Goal: Find contact information: Find contact information

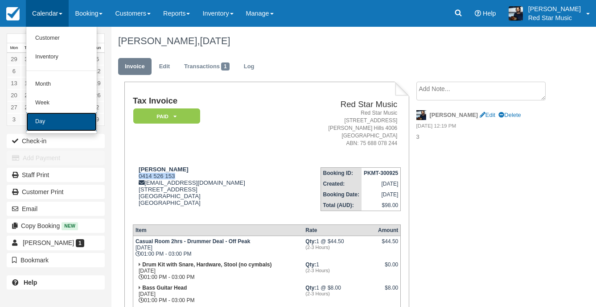
click at [66, 120] on link "Day" at bounding box center [61, 121] width 70 height 19
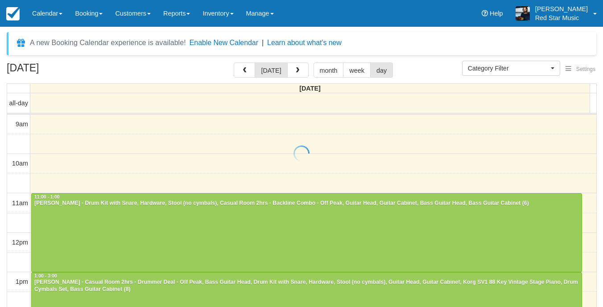
select select
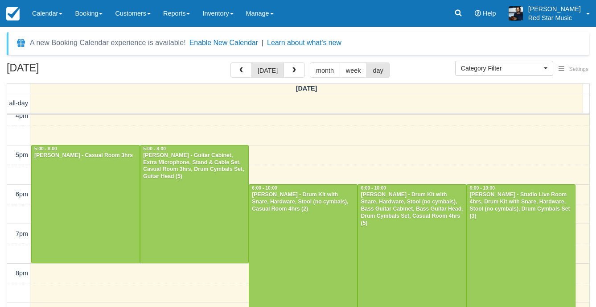
scroll to position [293, 0]
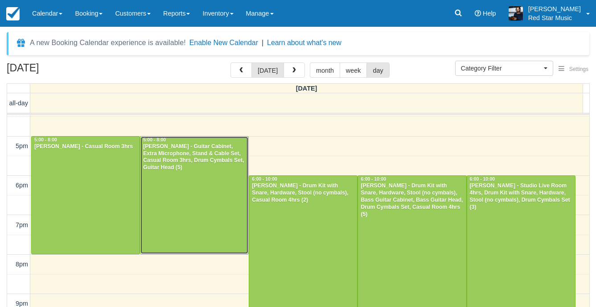
click at [210, 172] on div at bounding box center [194, 194] width 108 height 117
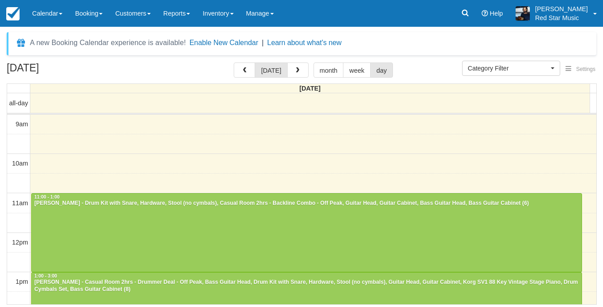
select select
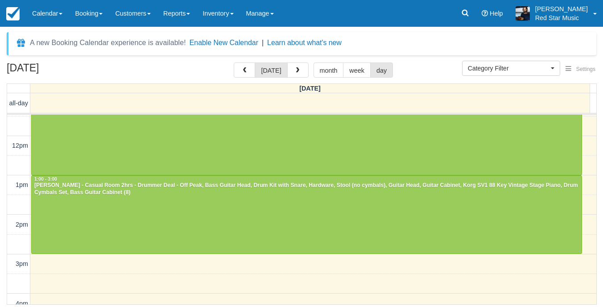
scroll to position [320, 0]
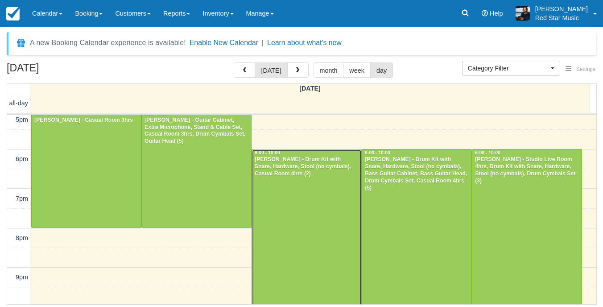
click at [324, 207] on div at bounding box center [306, 227] width 109 height 156
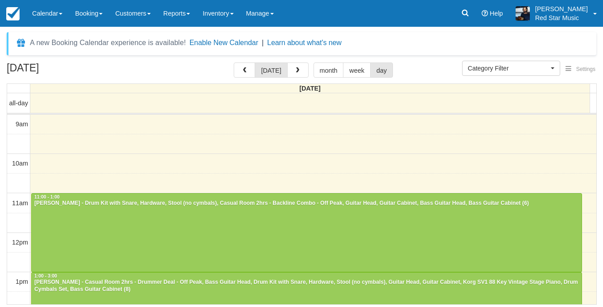
select select
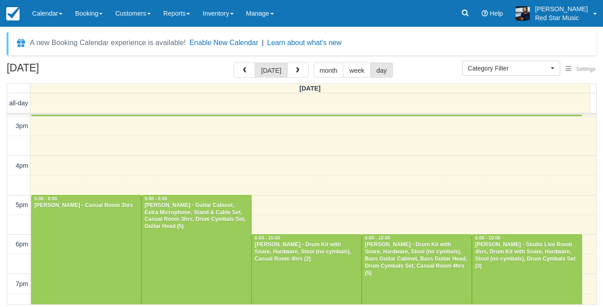
scroll to position [312, 0]
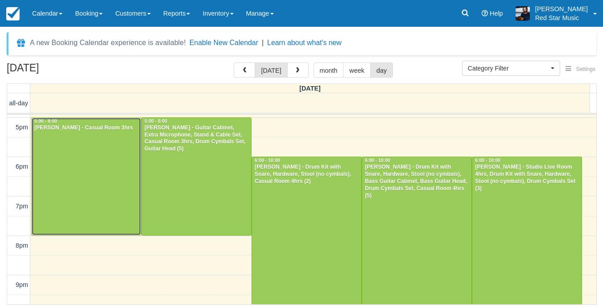
click at [40, 181] on div at bounding box center [86, 176] width 109 height 117
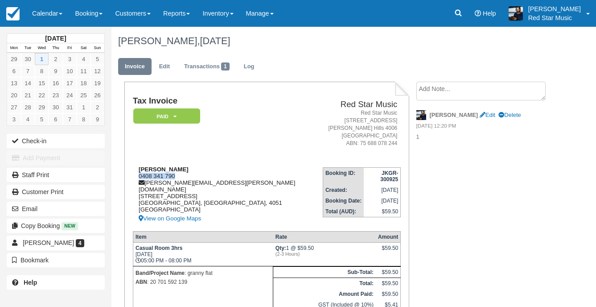
drag, startPoint x: 176, startPoint y: 176, endPoint x: 139, endPoint y: 178, distance: 37.5
click at [139, 178] on div "[PERSON_NAME] 0408 341 790 [EMAIL_ADDRESS][PERSON_NAME][DOMAIN_NAME] [STREET_AD…" at bounding box center [228, 195] width 190 height 58
copy div "0408 341 790"
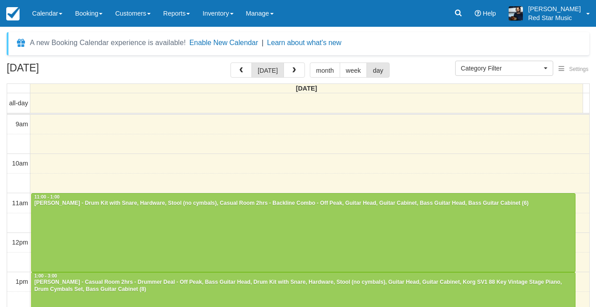
select select
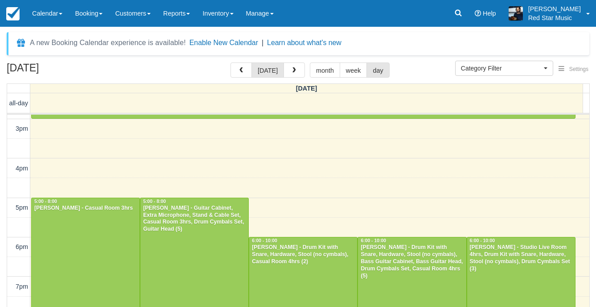
scroll to position [275, 0]
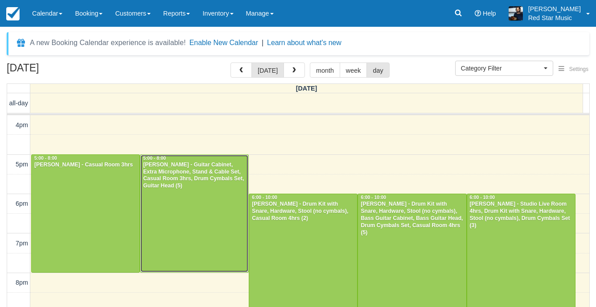
click at [189, 209] on div at bounding box center [194, 213] width 108 height 117
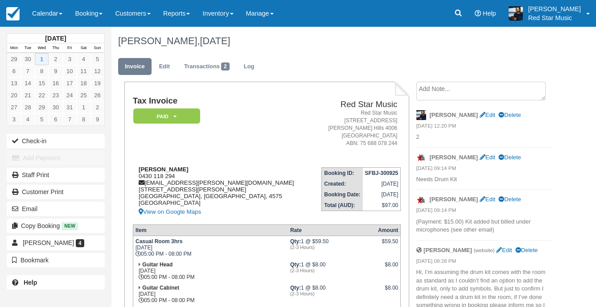
click at [177, 174] on div "Jai Williams 0430 118 294 jai.williams.electrical@hotmail.com 157 Nicklin Way W…" at bounding box center [223, 191] width 180 height 51
drag, startPoint x: 176, startPoint y: 175, endPoint x: 136, endPoint y: 176, distance: 40.2
click at [136, 176] on div "Jai Williams 0430 118 294 jai.williams.electrical@hotmail.com 157 Nicklin Way W…" at bounding box center [223, 191] width 180 height 51
copy div "0430 118 294"
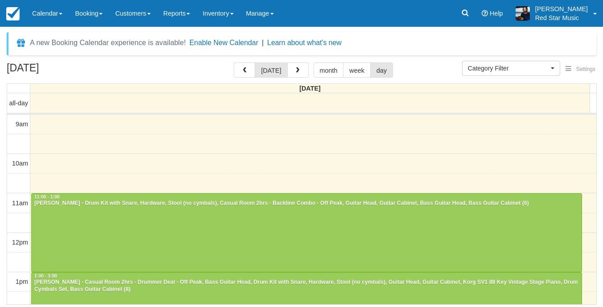
select select
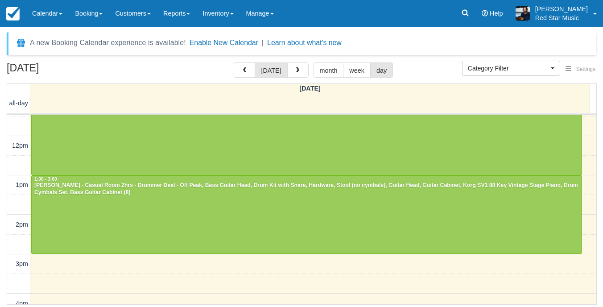
scroll to position [320, 0]
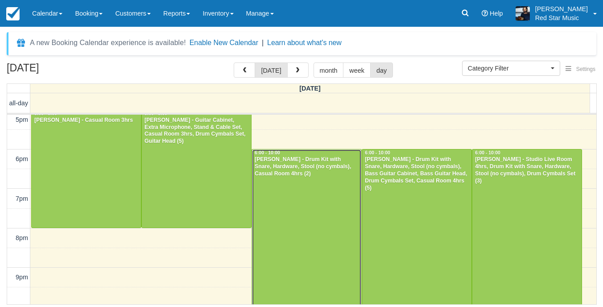
click at [325, 208] on div at bounding box center [306, 227] width 109 height 156
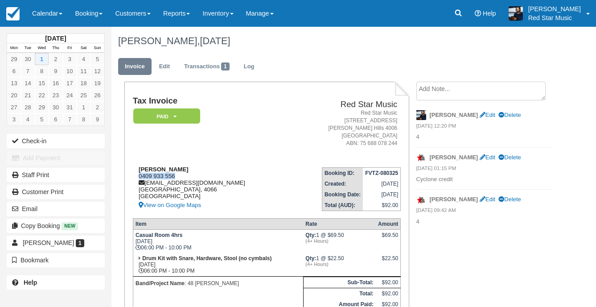
drag, startPoint x: 178, startPoint y: 174, endPoint x: 136, endPoint y: 176, distance: 42.4
click at [136, 176] on div "[PERSON_NAME] 0409 933 556 [EMAIL_ADDRESS][DOMAIN_NAME] [GEOGRAPHIC_DATA] [GEOG…" at bounding box center [211, 188] width 157 height 45
copy div "0409 933 556"
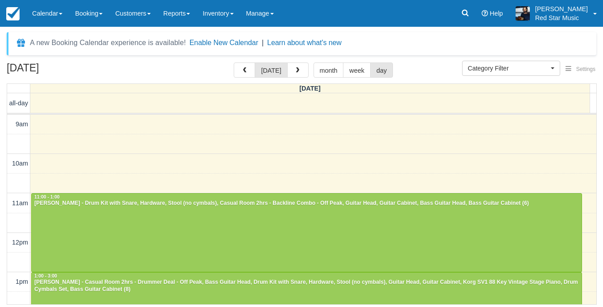
select select
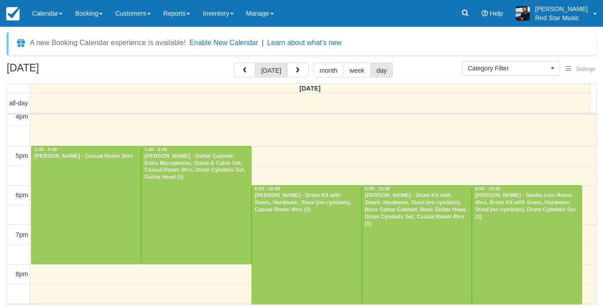
scroll to position [322, 0]
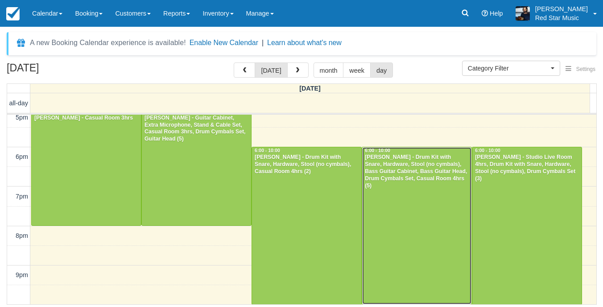
click at [373, 211] on div at bounding box center [416, 225] width 109 height 156
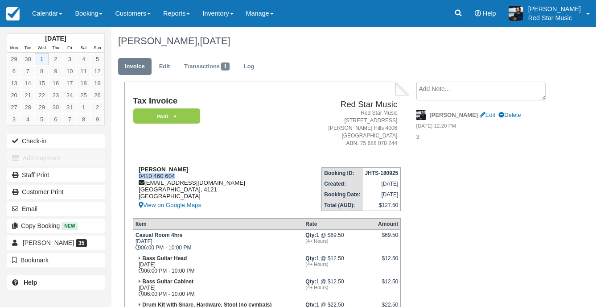
drag, startPoint x: 178, startPoint y: 175, endPoint x: 137, endPoint y: 176, distance: 41.5
click at [137, 176] on div "[PERSON_NAME] 0410 460 604 [EMAIL_ADDRESS][DOMAIN_NAME] [GEOGRAPHIC_DATA] View …" at bounding box center [211, 188] width 157 height 45
copy div "0410 460 604"
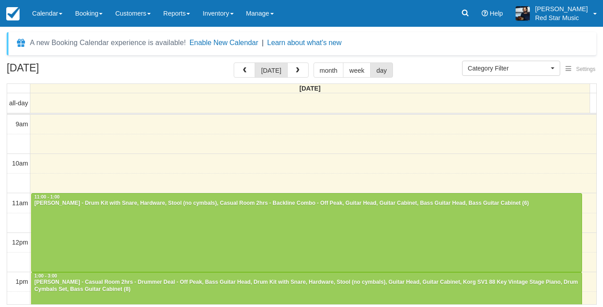
select select
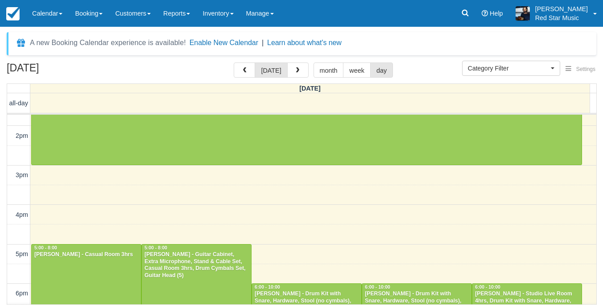
scroll to position [275, 0]
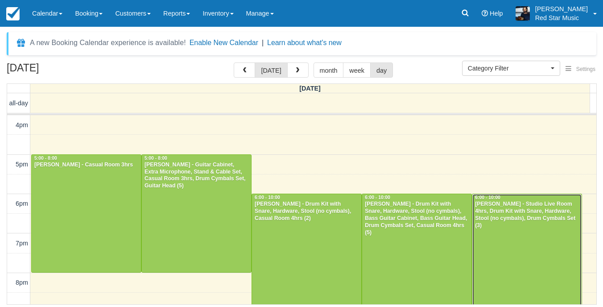
click at [507, 229] on div at bounding box center [526, 272] width 109 height 156
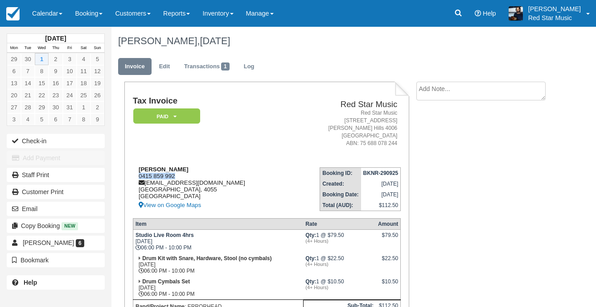
drag, startPoint x: 182, startPoint y: 174, endPoint x: 136, endPoint y: 176, distance: 46.0
click at [136, 176] on div "[PERSON_NAME] 0415 859 992 [EMAIL_ADDRESS][DOMAIN_NAME] [GEOGRAPHIC_DATA] View …" at bounding box center [211, 188] width 156 height 45
copy div "0415 859 992"
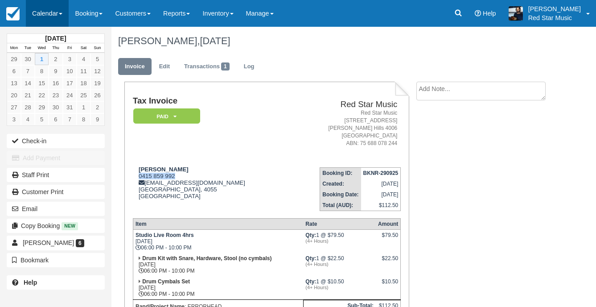
click at [49, 11] on link "Calendar" at bounding box center [47, 13] width 43 height 27
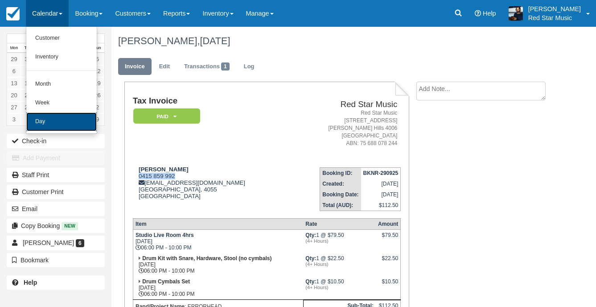
click at [58, 121] on link "Day" at bounding box center [61, 121] width 70 height 19
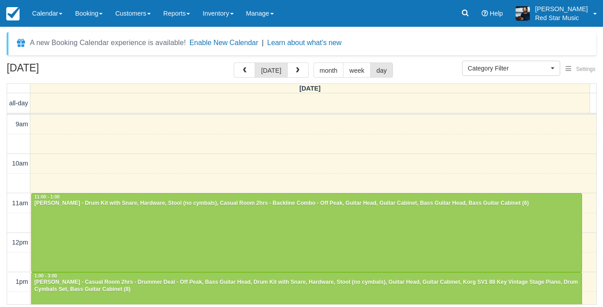
select select
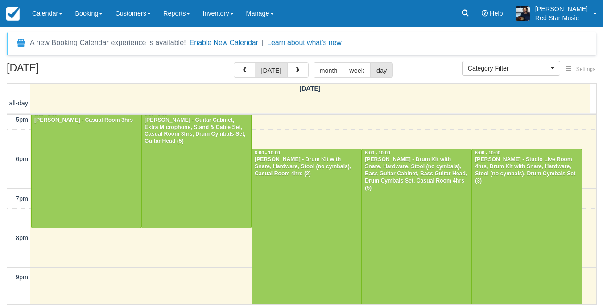
scroll to position [275, 0]
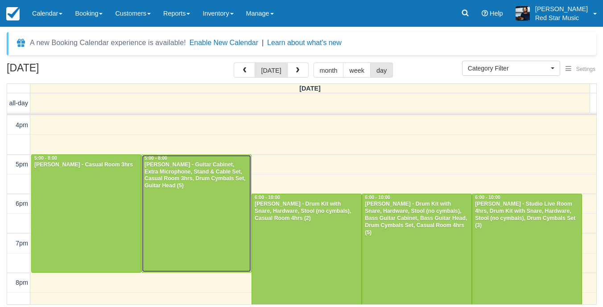
click at [207, 209] on div at bounding box center [196, 213] width 109 height 117
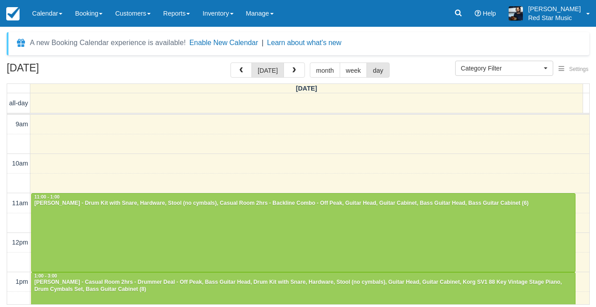
select select
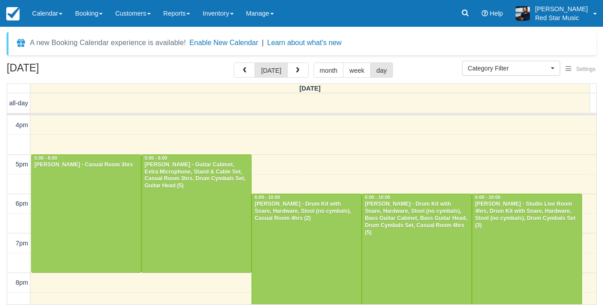
scroll to position [322, 0]
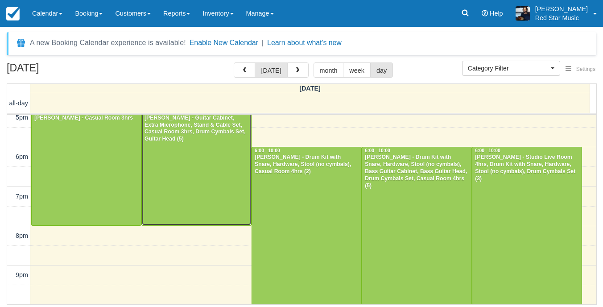
click at [162, 177] on div at bounding box center [196, 166] width 109 height 117
click at [195, 178] on div at bounding box center [196, 166] width 109 height 117
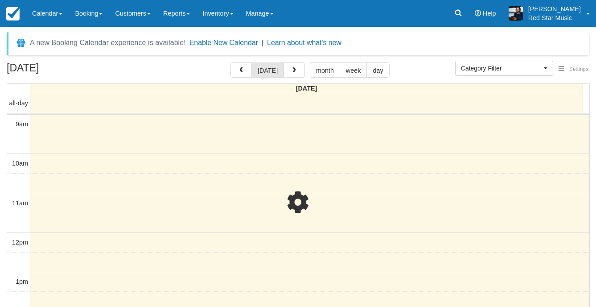
select select
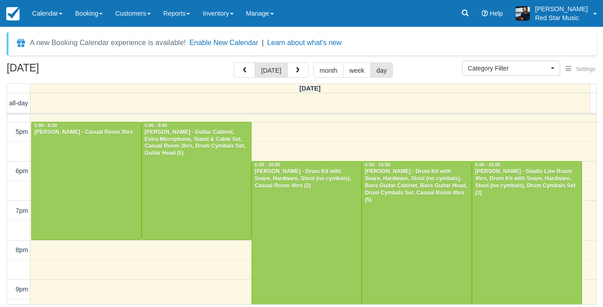
scroll to position [277, 0]
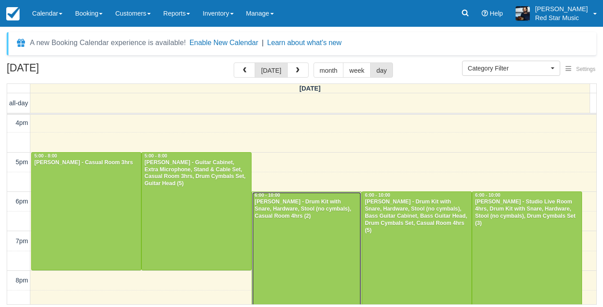
click at [312, 217] on div "[PERSON_NAME] - Drum Kit with Snare, Hardware, Stool (no cymbals), Casual Room …" at bounding box center [306, 208] width 105 height 21
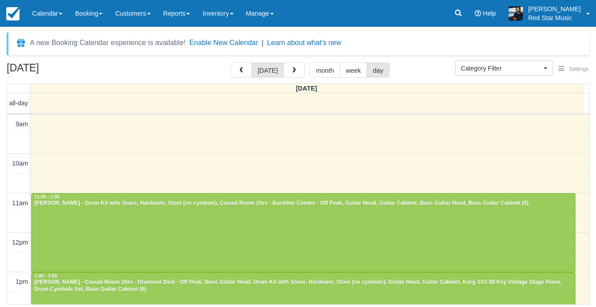
select select
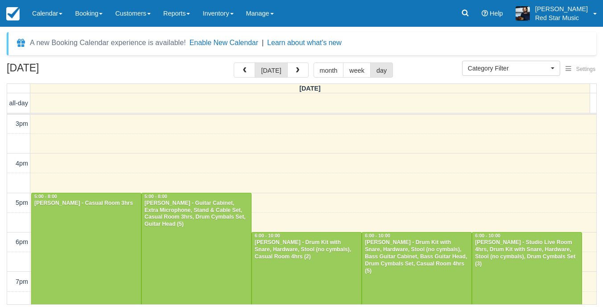
scroll to position [320, 0]
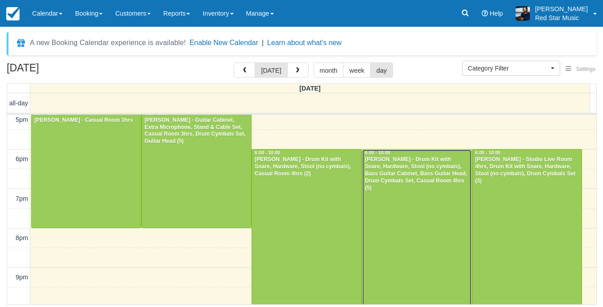
click at [448, 205] on div at bounding box center [416, 227] width 109 height 156
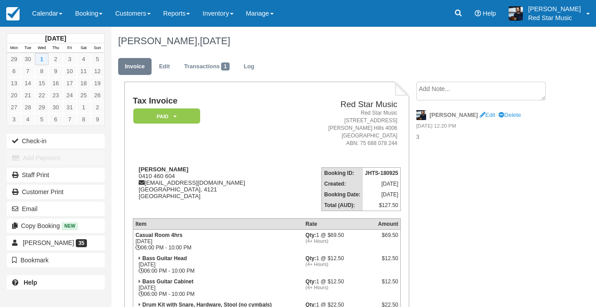
scroll to position [160, 0]
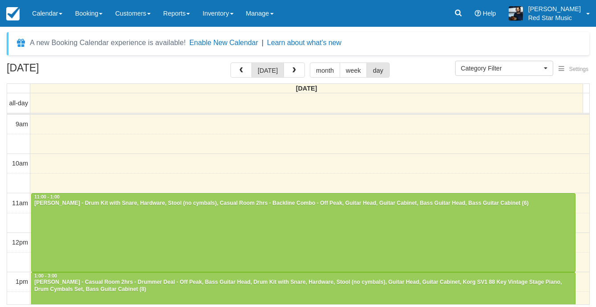
select select
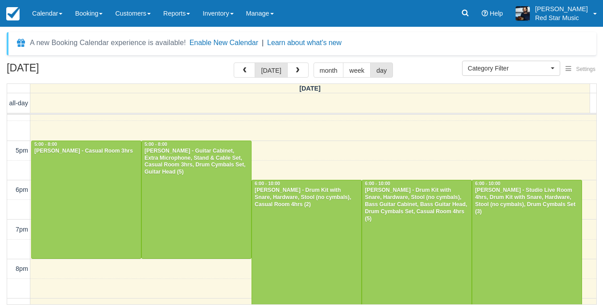
scroll to position [322, 0]
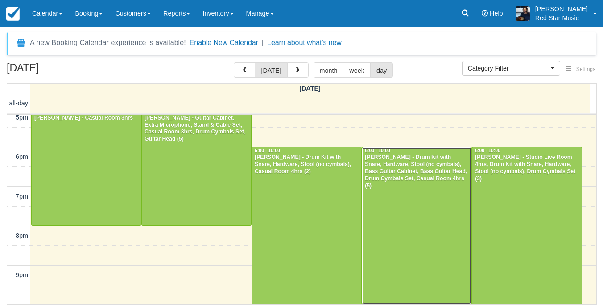
click at [380, 212] on div at bounding box center [416, 225] width 109 height 156
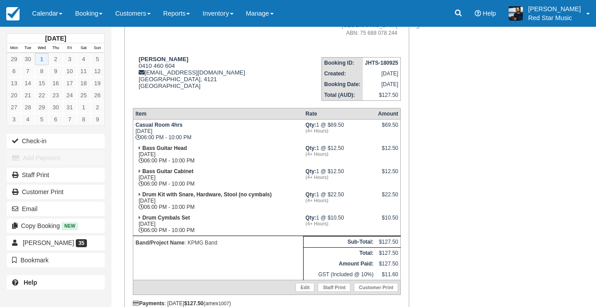
scroll to position [134, 0]
